Goal: Navigation & Orientation: Find specific page/section

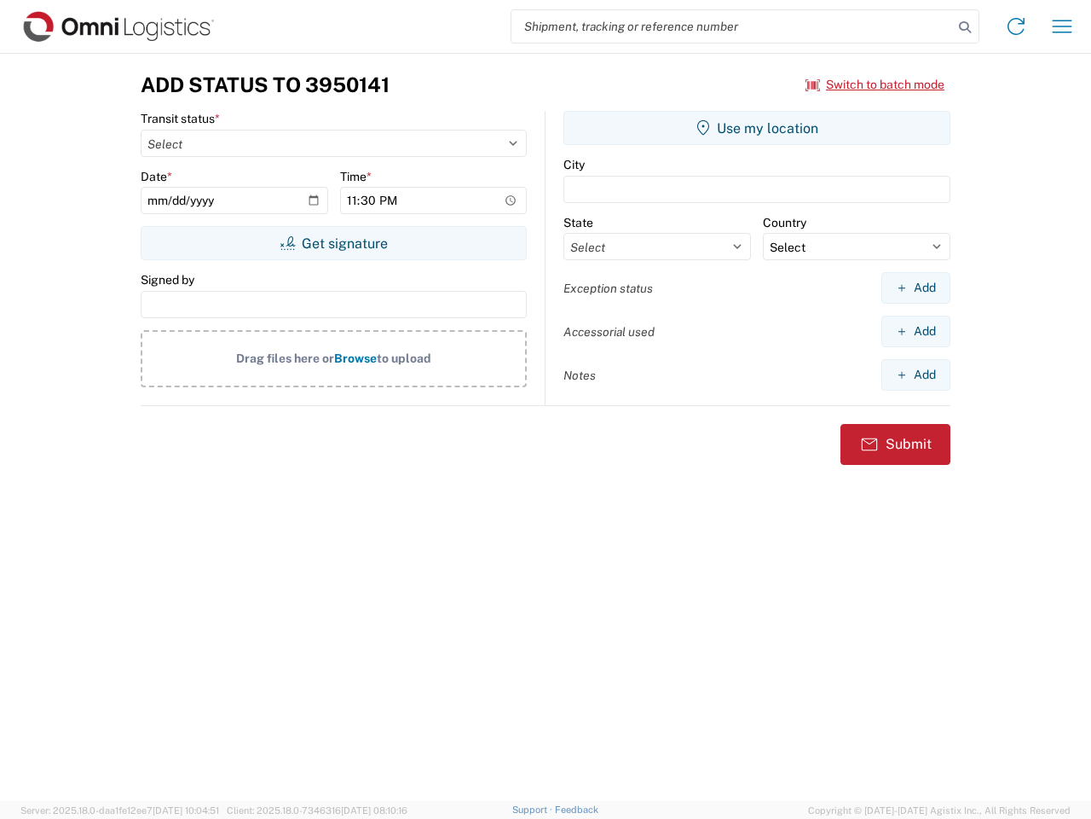
click at [732, 26] on input "search" at bounding box center [733, 26] width 442 height 32
click at [965, 27] on icon at bounding box center [965, 27] width 24 height 24
click at [1016, 26] on icon at bounding box center [1016, 26] width 27 height 27
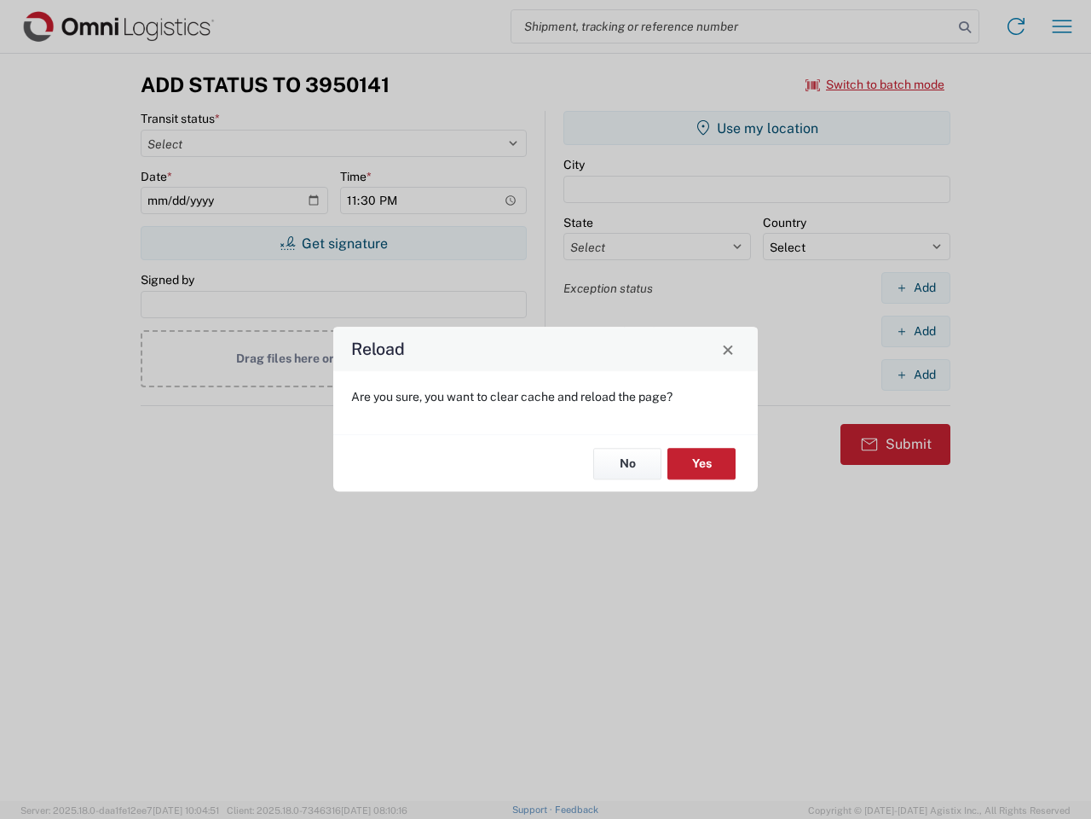
click at [876, 84] on div "Reload Are you sure, you want to clear cache and reload the page? No Yes" at bounding box center [545, 409] width 1091 height 819
click at [333, 243] on div "Reload Are you sure, you want to clear cache and reload the page? No Yes" at bounding box center [545, 409] width 1091 height 819
click at [757, 128] on div "Reload Are you sure, you want to clear cache and reload the page? No Yes" at bounding box center [545, 409] width 1091 height 819
click at [916, 287] on div "Reload Are you sure, you want to clear cache and reload the page? No Yes" at bounding box center [545, 409] width 1091 height 819
click at [916, 331] on div "Reload Are you sure, you want to clear cache and reload the page? No Yes" at bounding box center [545, 409] width 1091 height 819
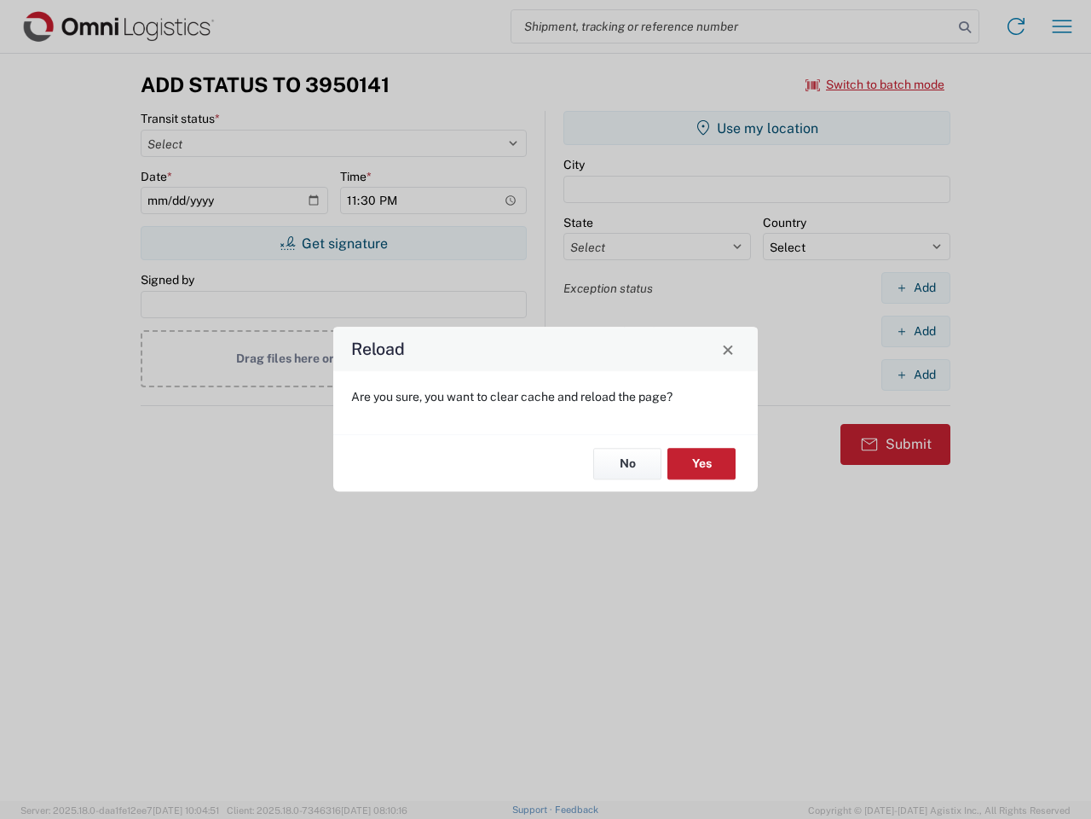
click at [916, 374] on div "Reload Are you sure, you want to clear cache and reload the page? No Yes" at bounding box center [545, 409] width 1091 height 819
